Goal: Task Accomplishment & Management: Use online tool/utility

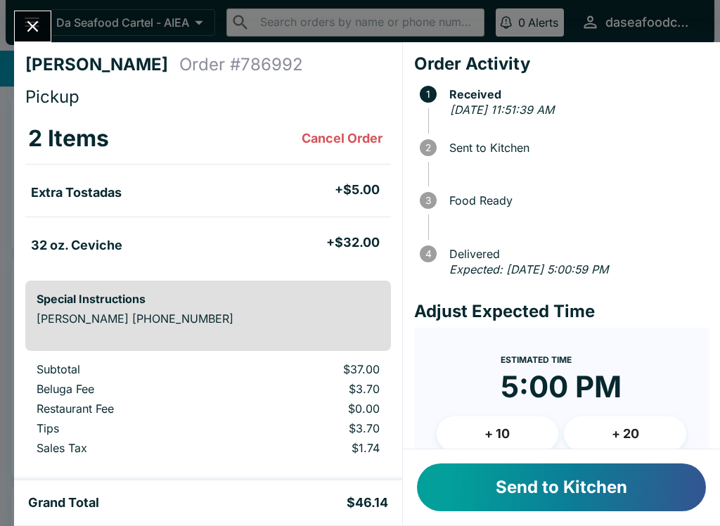
click at [620, 499] on button "Send to Kitchen" at bounding box center [561, 487] width 289 height 48
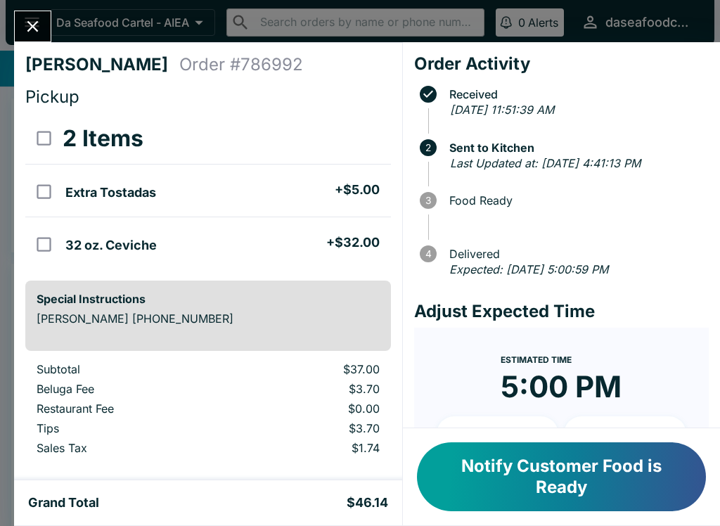
click at [30, 21] on icon "Close" at bounding box center [32, 26] width 19 height 19
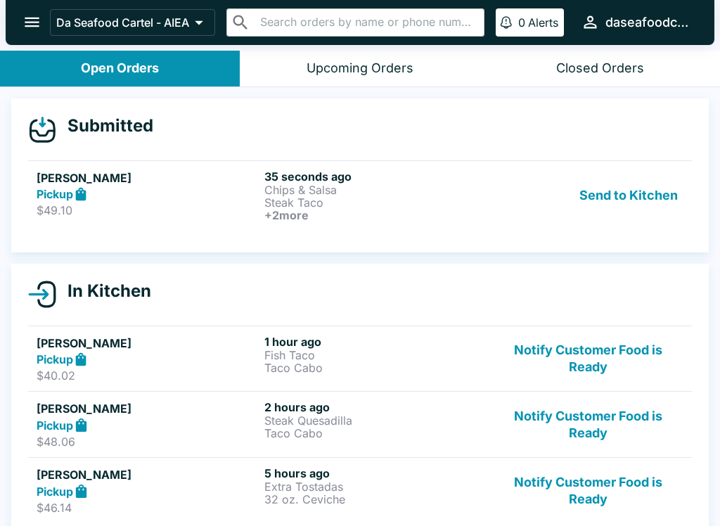
click at [326, 203] on p "Steak Taco" at bounding box center [375, 202] width 222 height 13
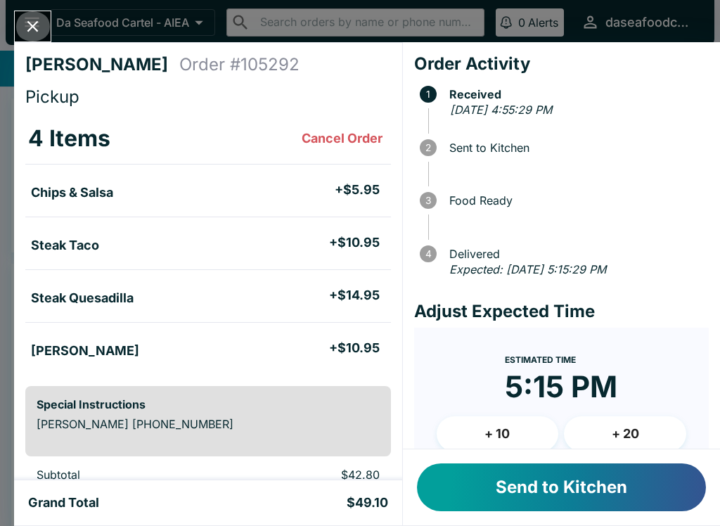
click at [34, 30] on icon "Close" at bounding box center [32, 26] width 19 height 19
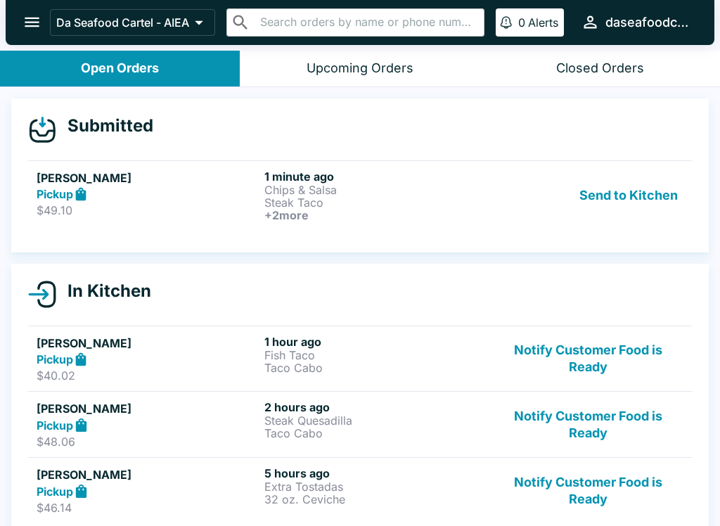
click at [657, 200] on button "Send to Kitchen" at bounding box center [629, 195] width 110 height 52
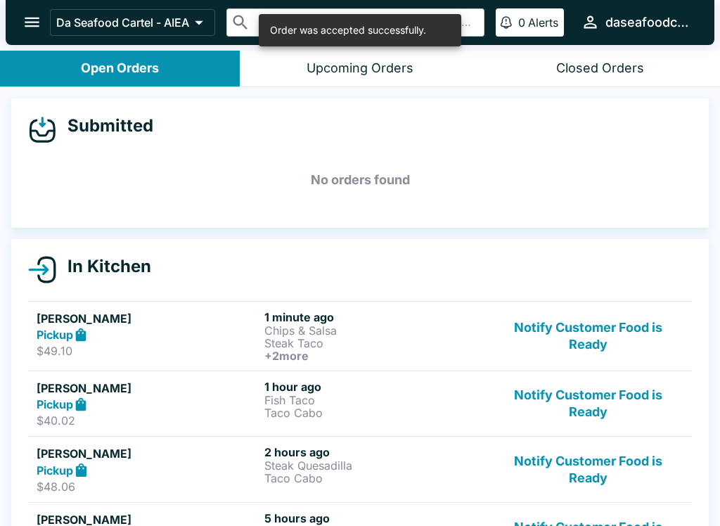
click at [167, 331] on div "Pickup" at bounding box center [148, 335] width 222 height 16
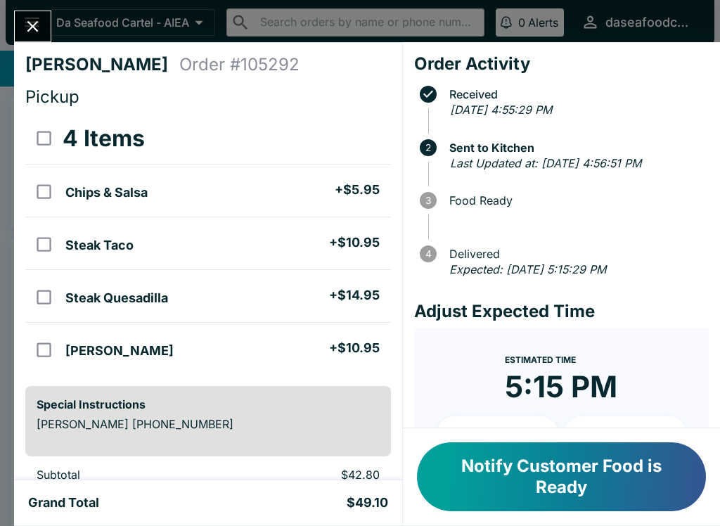
click at [44, 25] on button "Close" at bounding box center [33, 26] width 36 height 30
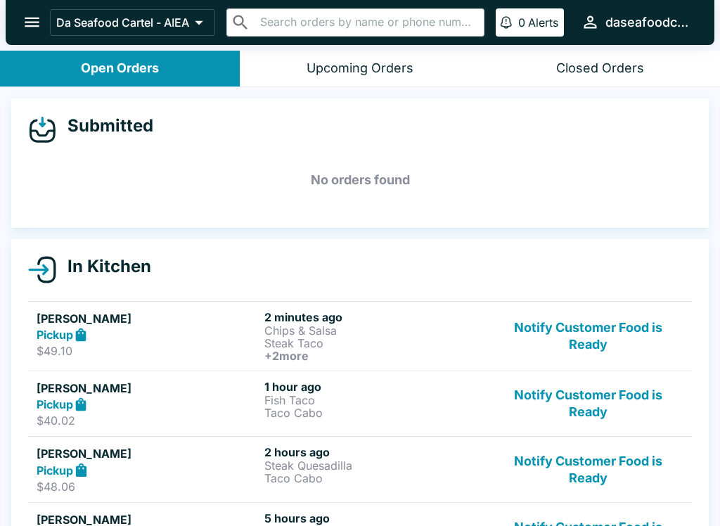
click at [299, 409] on p "Taco Cabo" at bounding box center [375, 412] width 222 height 13
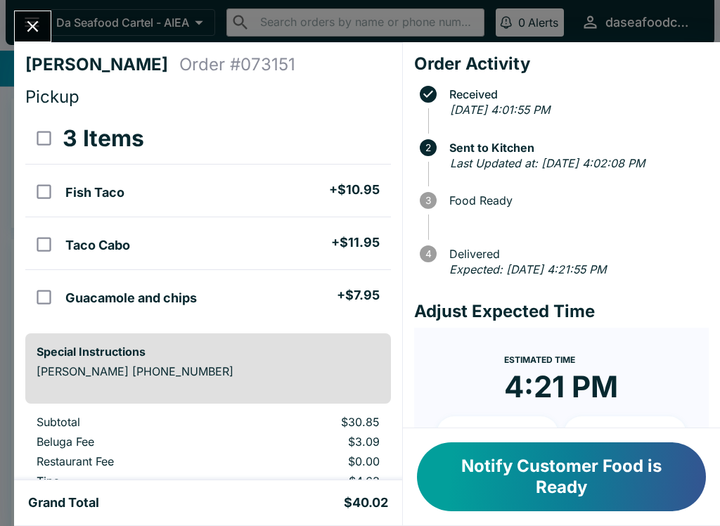
click at [48, 15] on div at bounding box center [32, 27] width 37 height 32
click at [30, 13] on button "Close" at bounding box center [33, 26] width 36 height 30
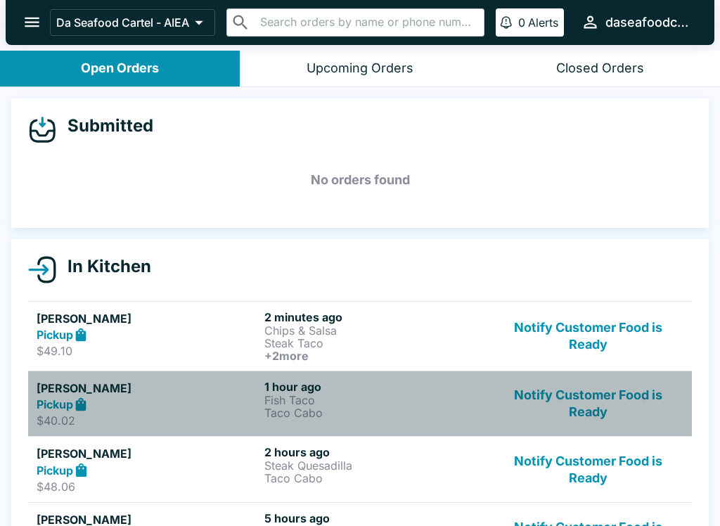
click at [221, 409] on div "Pickup" at bounding box center [148, 404] width 222 height 16
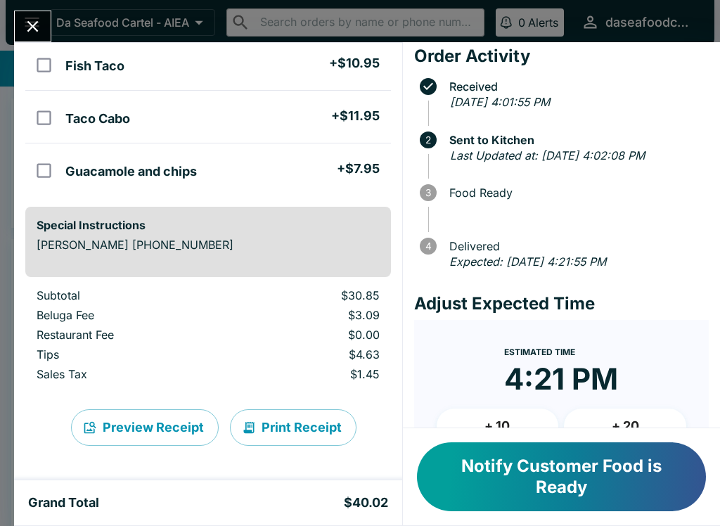
scroll to position [127, 0]
click at [32, 31] on icon "Close" at bounding box center [32, 26] width 19 height 19
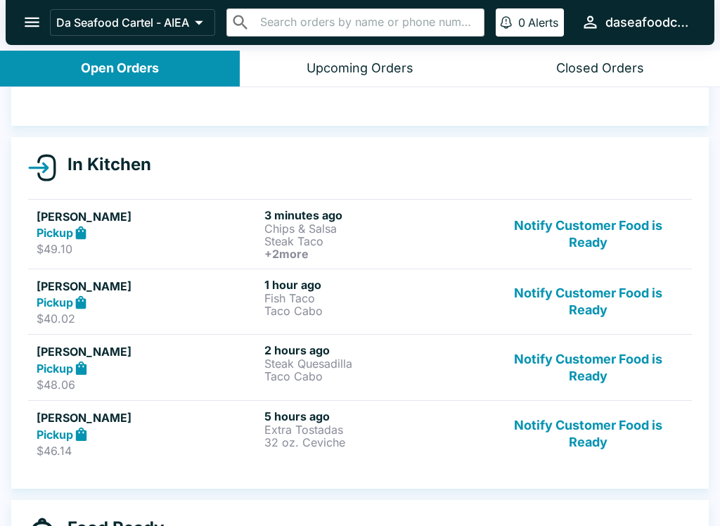
scroll to position [109, 0]
